Goal: Browse casually: Explore the website without a specific task or goal

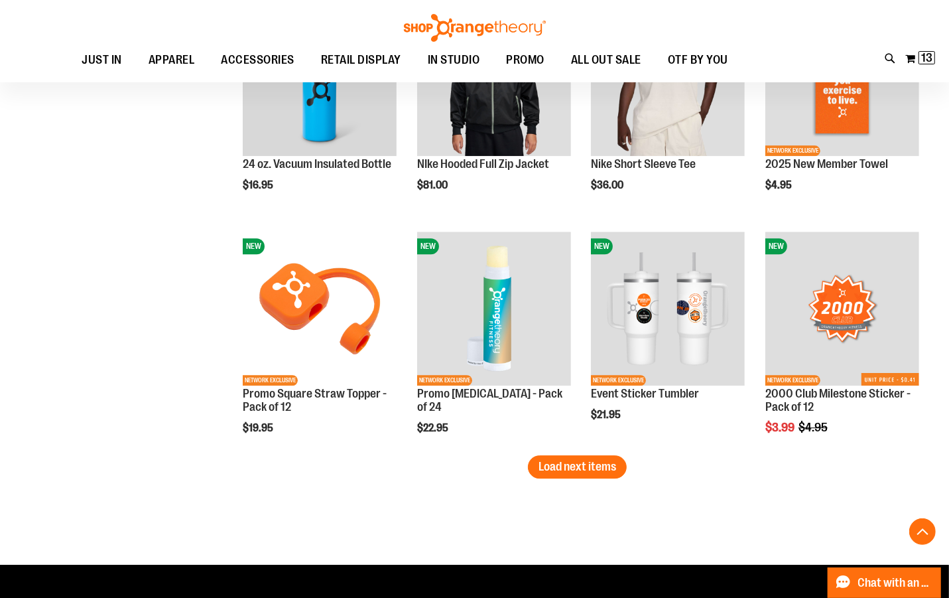
scroll to position [2559, 0]
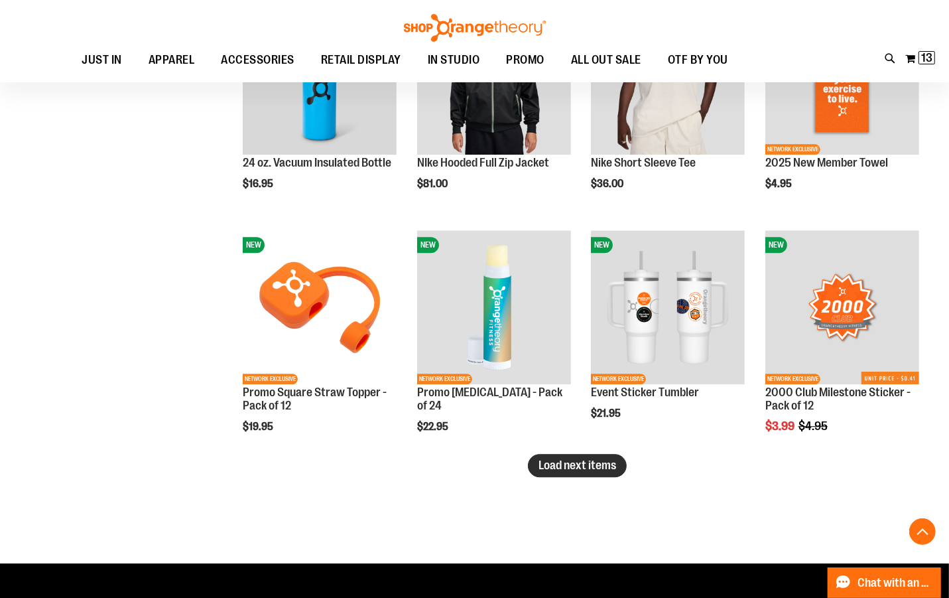
click at [547, 470] on span "Load next items" at bounding box center [578, 464] width 78 height 13
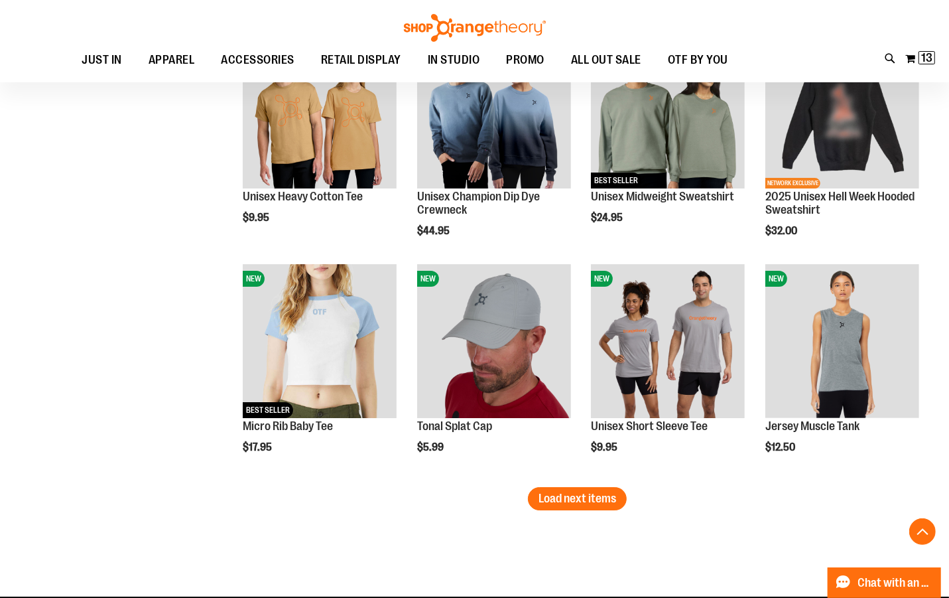
scroll to position [3219, 0]
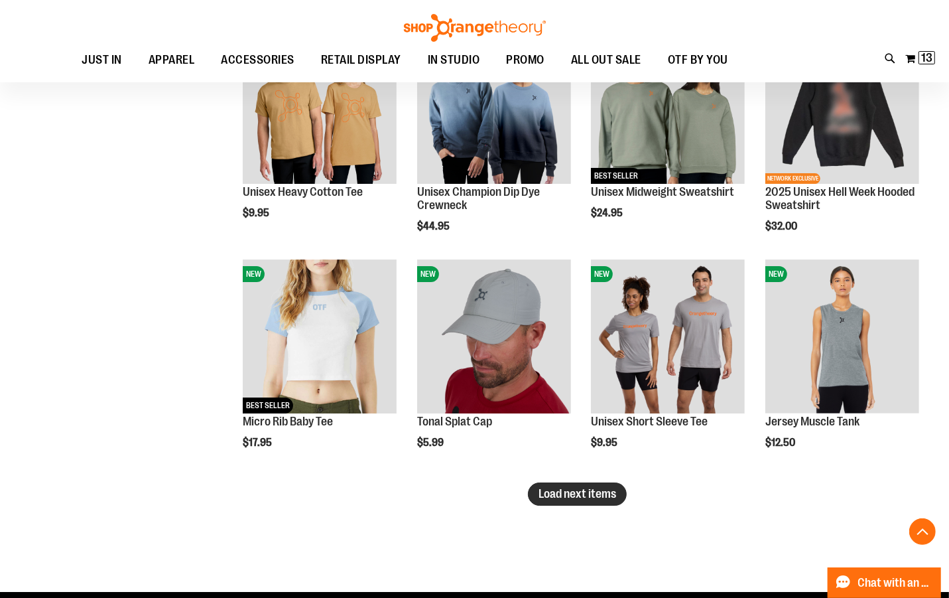
click at [586, 488] on span "Load next items" at bounding box center [578, 493] width 78 height 13
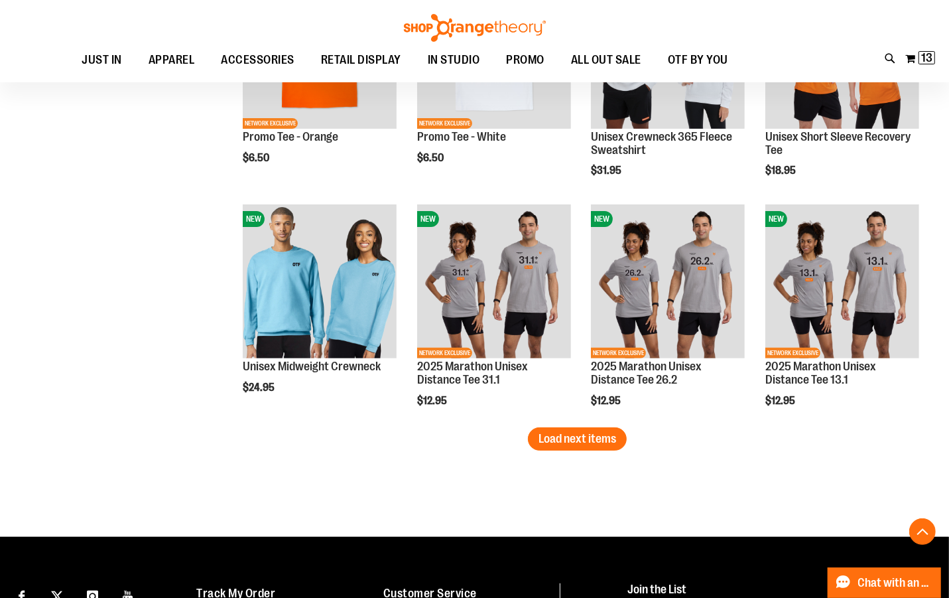
scroll to position [3968, 0]
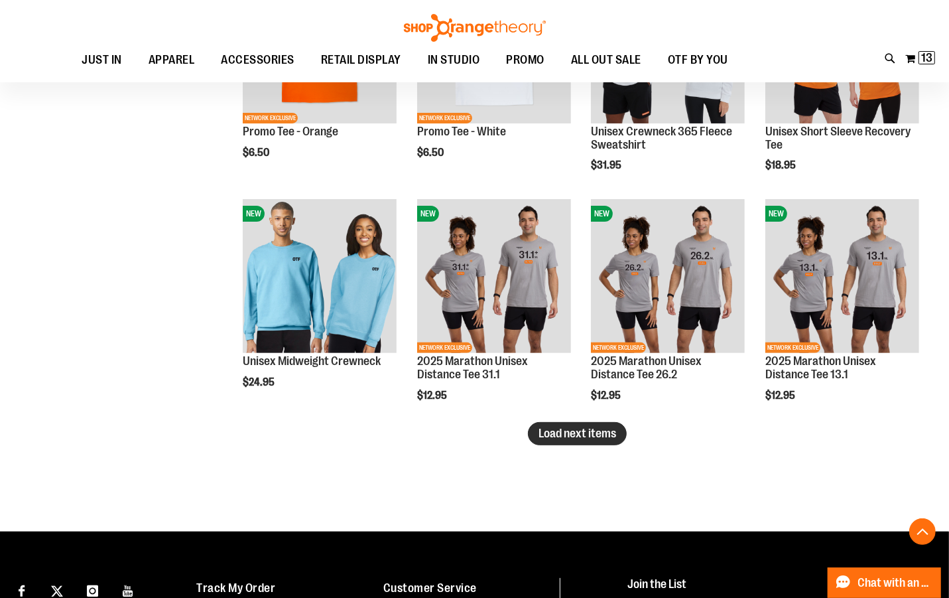
click at [594, 442] on button "Load next items" at bounding box center [577, 433] width 99 height 23
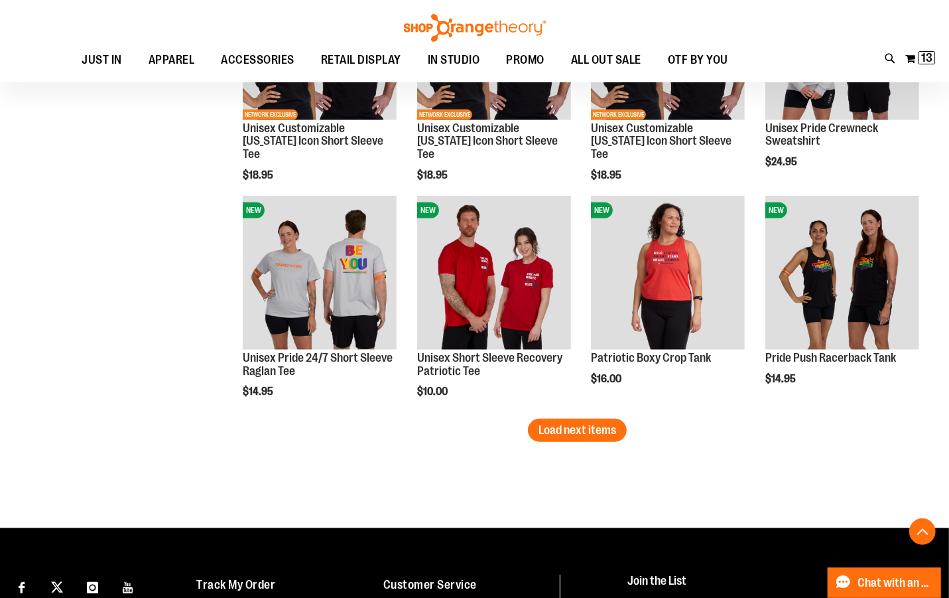
scroll to position [4668, 0]
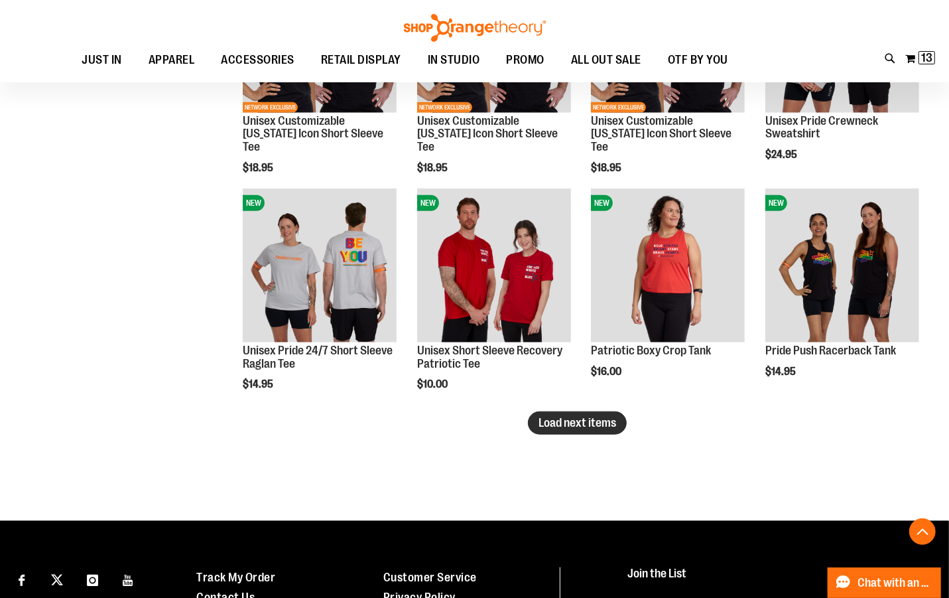
click at [610, 419] on span "Load next items" at bounding box center [578, 422] width 78 height 13
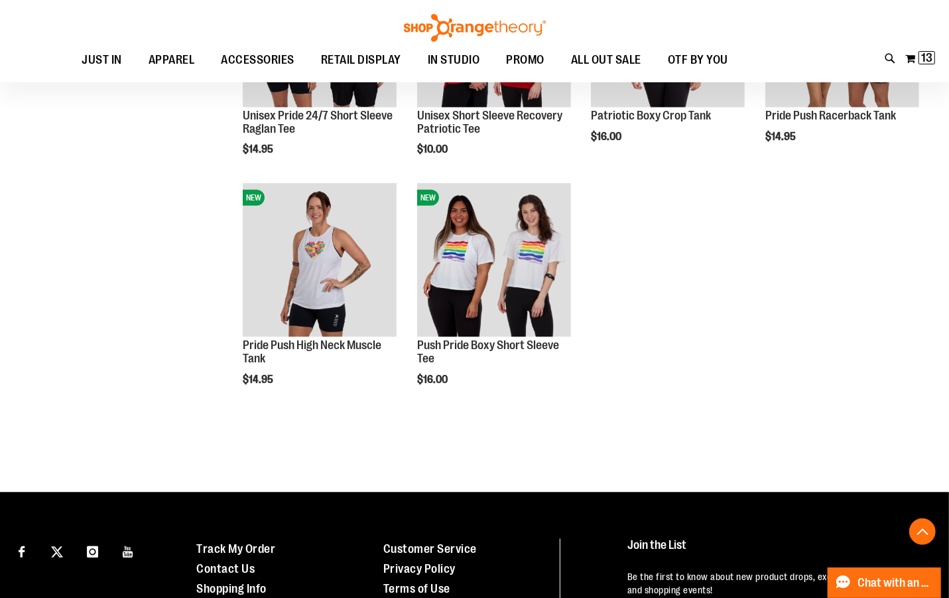
scroll to position [4904, 0]
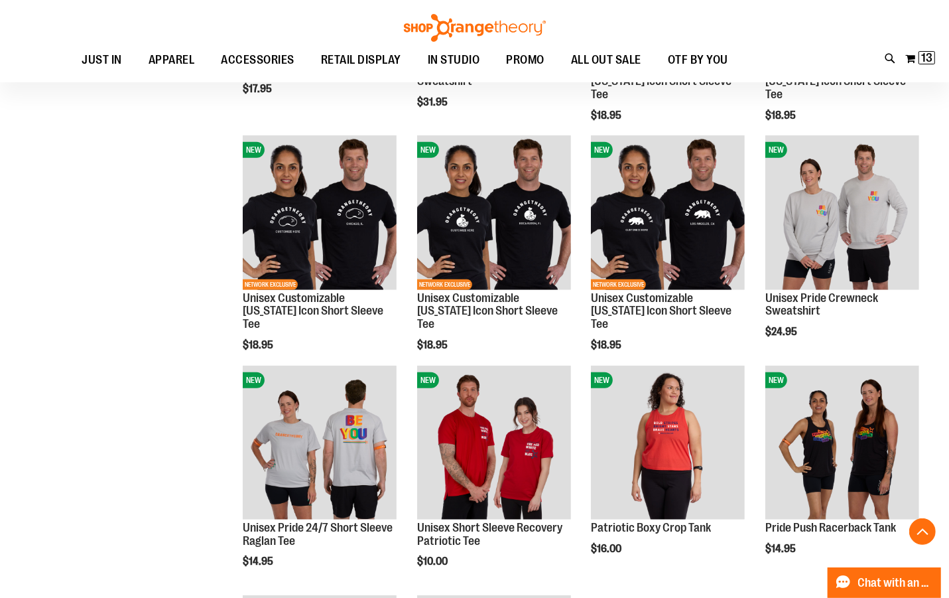
scroll to position [4414, 0]
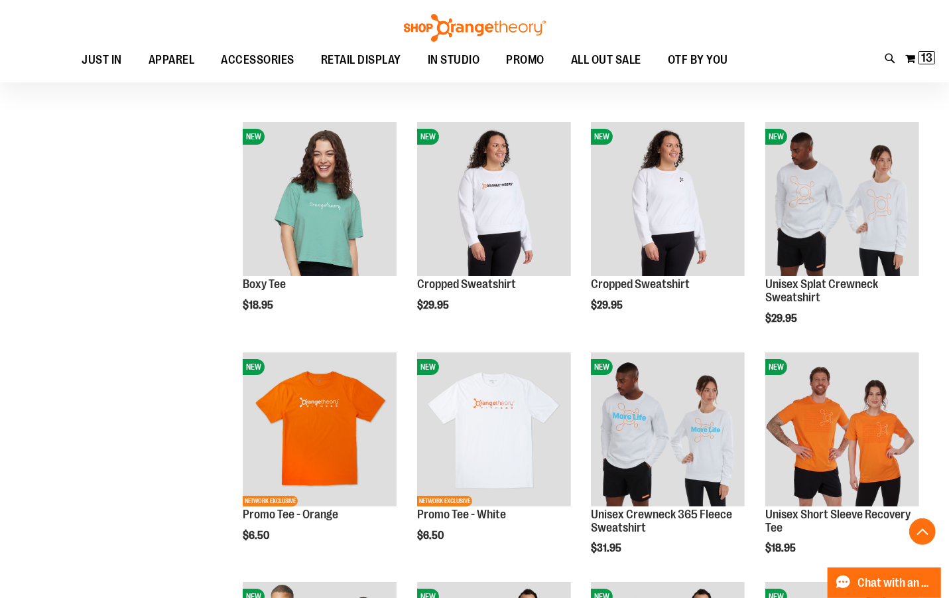
scroll to position [3586, 0]
